Goal: Task Accomplishment & Management: Use online tool/utility

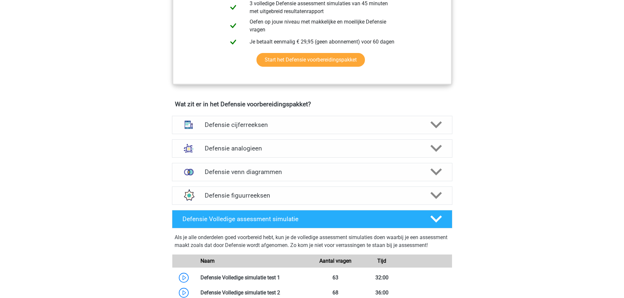
scroll to position [426, 0]
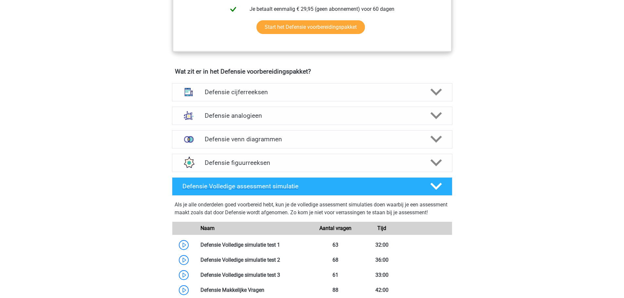
click at [423, 184] on div "Defensie Volledige assessment simulatie" at bounding box center [301, 187] width 247 height 8
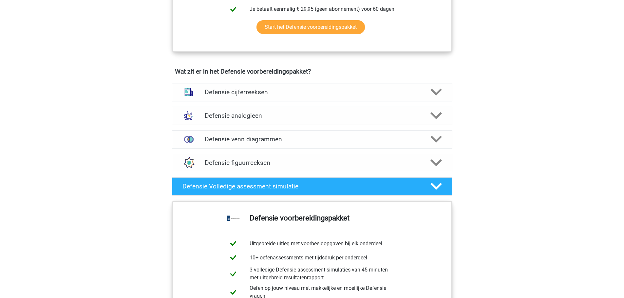
click at [424, 184] on div "Defensie Volledige assessment simulatie" at bounding box center [301, 187] width 247 height 8
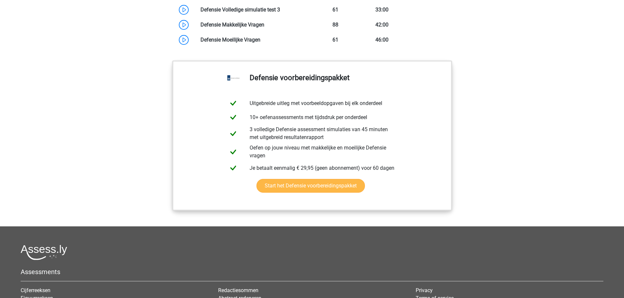
scroll to position [622, 0]
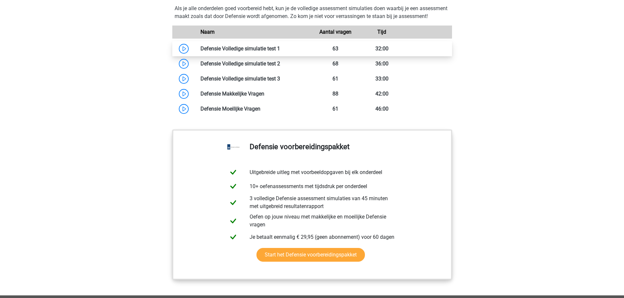
click at [280, 52] on link at bounding box center [280, 49] width 0 height 6
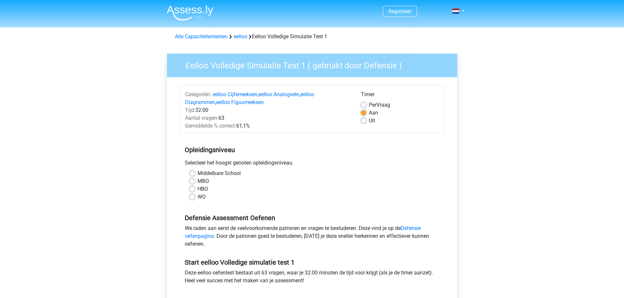
click at [198, 181] on label "MBO" at bounding box center [203, 182] width 11 height 8
click at [192, 181] on input "MBO" at bounding box center [192, 181] width 5 height 7
radio input "true"
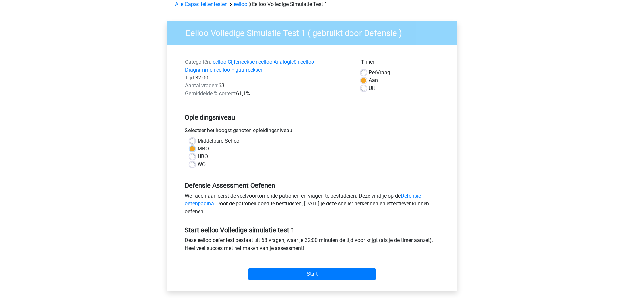
scroll to position [98, 0]
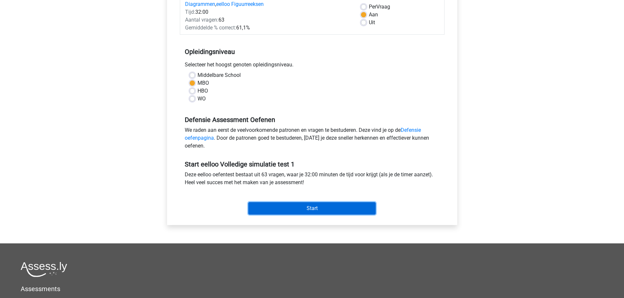
click at [300, 211] on input "Start" at bounding box center [311, 208] width 127 height 12
